Goal: Task Accomplishment & Management: Manage account settings

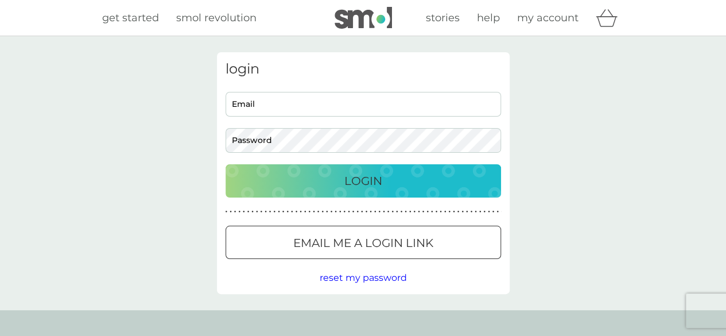
type input "[EMAIL_ADDRESS][DOMAIN_NAME]"
click at [313, 182] on div "Login" at bounding box center [363, 181] width 252 height 18
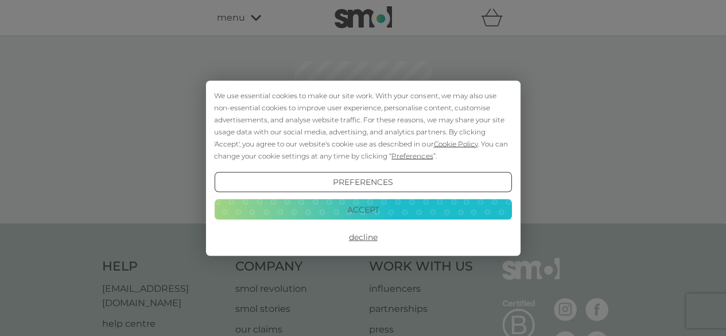
click at [358, 231] on button "Decline" at bounding box center [362, 237] width 297 height 21
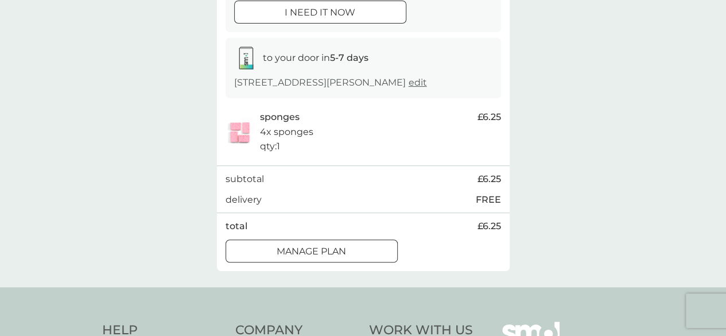
scroll to position [159, 0]
click at [292, 240] on button "Manage plan" at bounding box center [312, 250] width 172 height 23
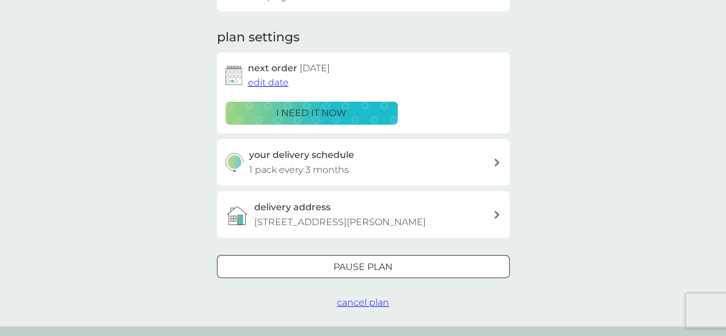
scroll to position [163, 0]
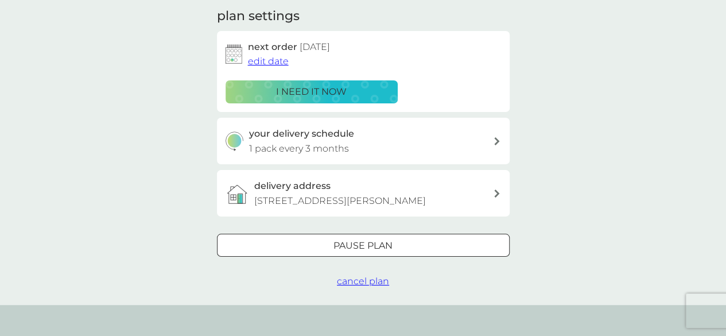
click at [344, 156] on div "your delivery schedule 1 pack every 3 months" at bounding box center [363, 141] width 293 height 46
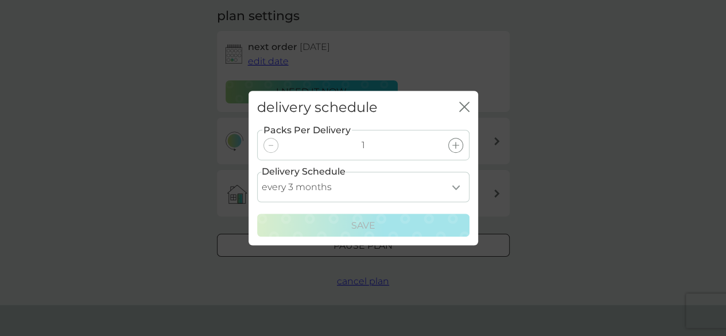
click at [332, 182] on select "every 1 month every 2 months every 3 months every 4 months every 5 months every…" at bounding box center [363, 187] width 212 height 30
select select "5"
click at [257, 172] on select "every 1 month every 2 months every 3 months every 4 months every 5 months every…" at bounding box center [363, 187] width 212 height 30
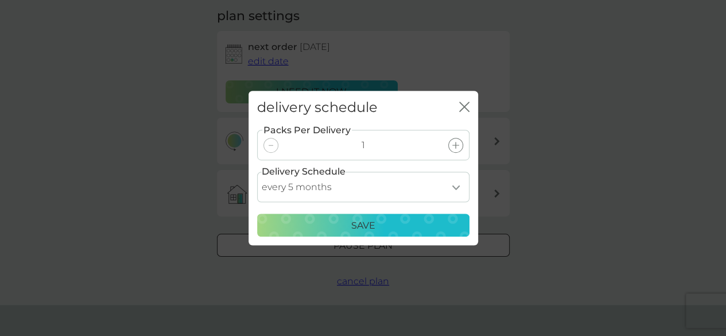
click at [340, 231] on div "Save" at bounding box center [363, 225] width 197 height 15
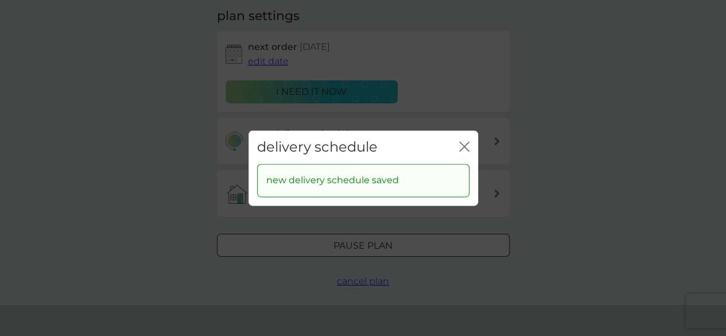
click at [455, 142] on div "delivery schedule close" at bounding box center [363, 147] width 230 height 34
click at [466, 143] on icon "close" at bounding box center [464, 146] width 10 height 10
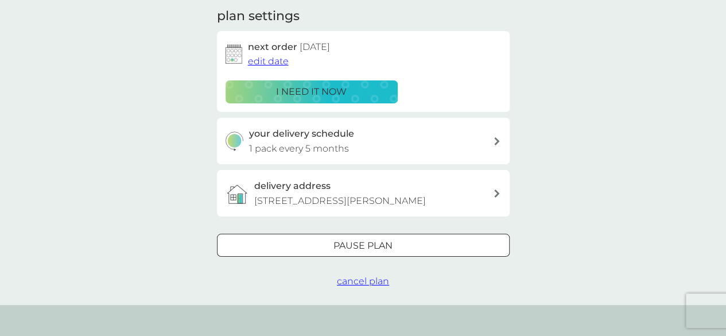
click at [269, 58] on span "edit date" at bounding box center [268, 61] width 41 height 11
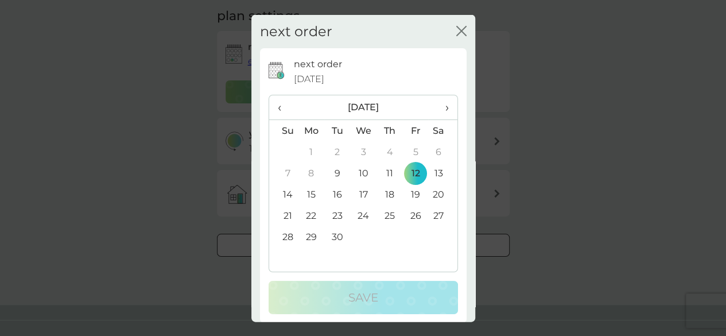
click at [442, 107] on th "›" at bounding box center [442, 107] width 29 height 25
click at [403, 179] on td "7" at bounding box center [416, 172] width 26 height 21
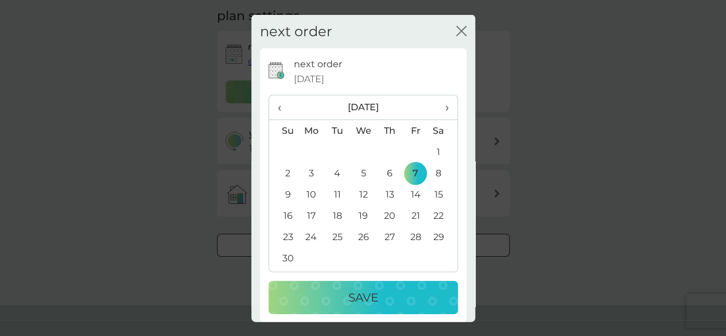
click at [389, 292] on div "Save" at bounding box center [363, 297] width 166 height 18
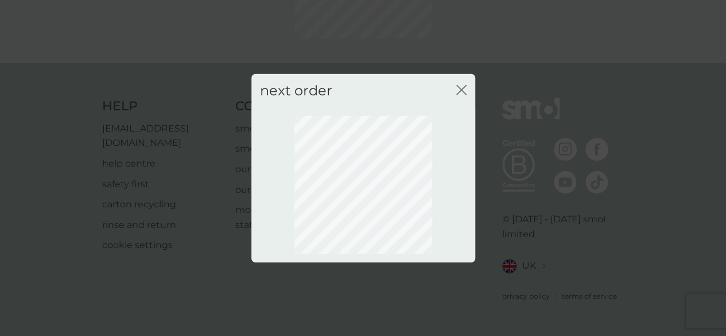
scroll to position [145, 0]
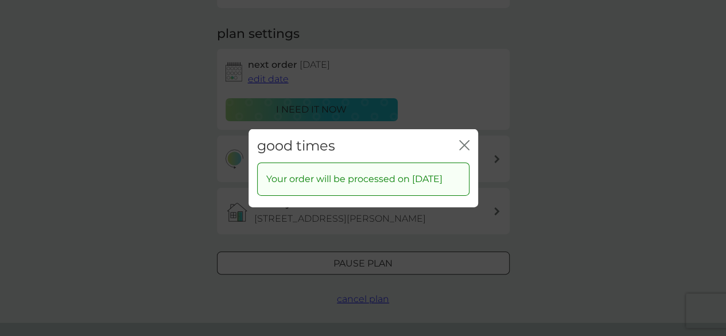
click at [461, 139] on icon "close" at bounding box center [464, 144] width 10 height 10
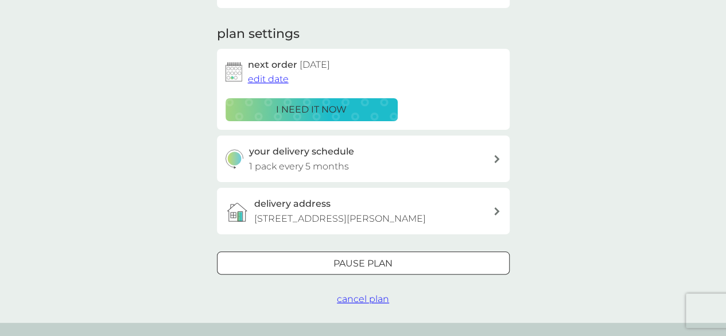
scroll to position [154, 0]
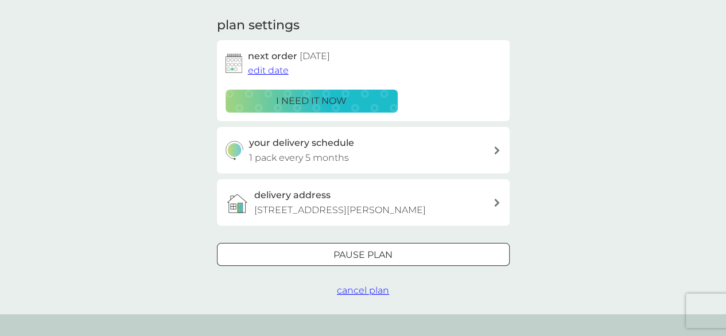
drag, startPoint x: 451, startPoint y: 130, endPoint x: 286, endPoint y: 45, distance: 186.1
click at [286, 45] on div "plan settings next order 7 Nov 2025 edit date i need it now your delivery sched…" at bounding box center [363, 121] width 293 height 209
